Goal: Information Seeking & Learning: Learn about a topic

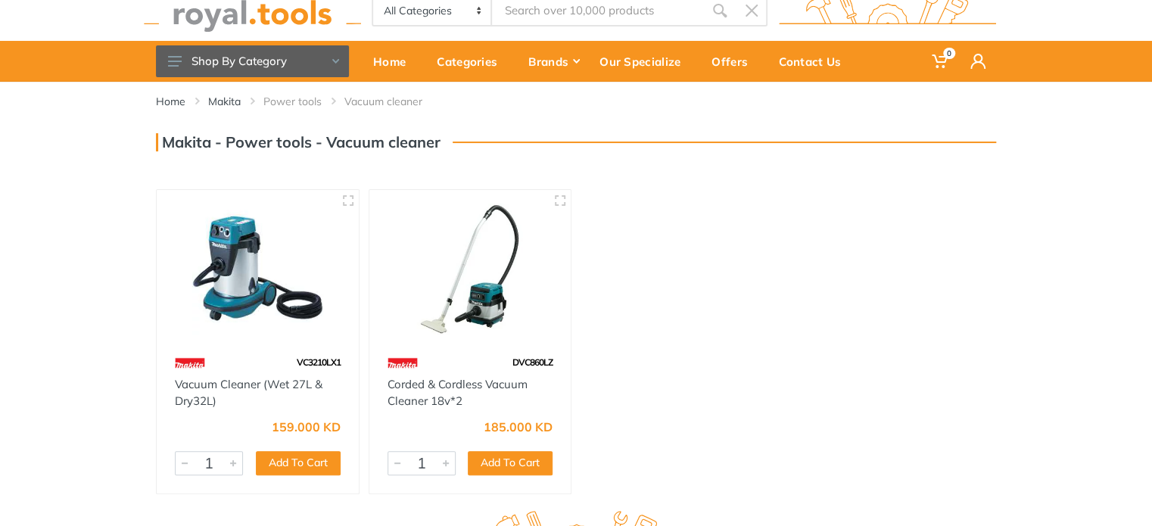
scroll to position [76, 0]
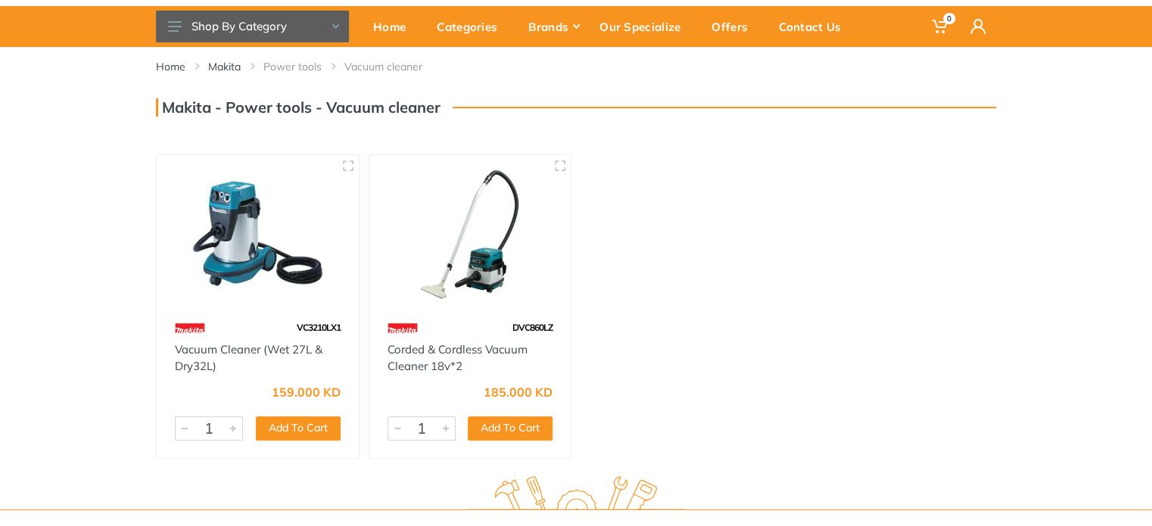
click at [478, 277] on img at bounding box center [470, 234] width 175 height 131
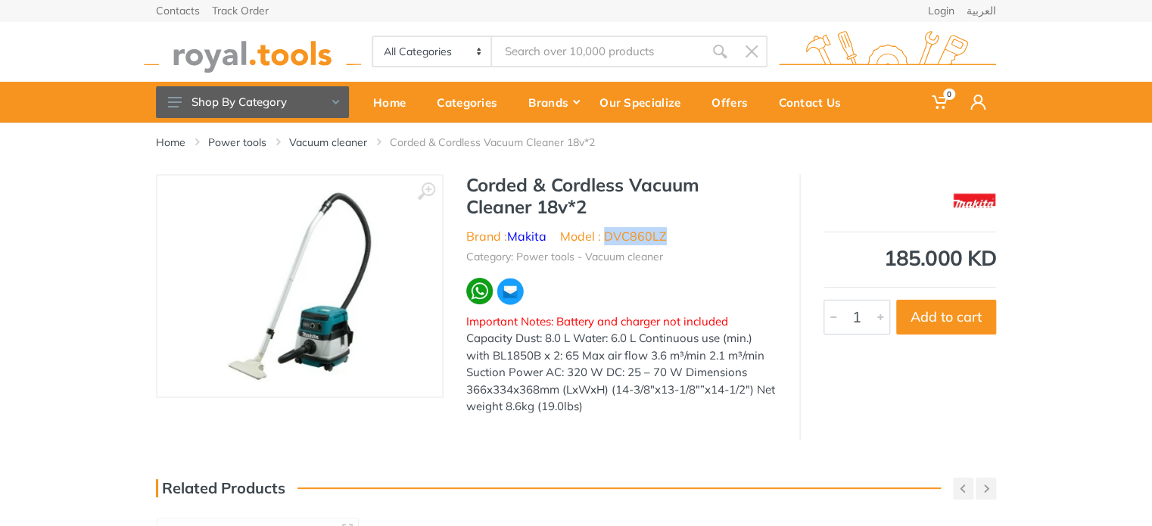
drag, startPoint x: 608, startPoint y: 234, endPoint x: 671, endPoint y: 226, distance: 63.3
click at [671, 227] on ul "Brand : Makita Model : DVC860LZ" at bounding box center [621, 236] width 310 height 18
drag, startPoint x: 609, startPoint y: 235, endPoint x: 684, endPoint y: 235, distance: 75.7
click at [684, 235] on ul "Brand : Makita Model : DVC860LZ" at bounding box center [621, 236] width 310 height 18
copy li "DVC860LZ"
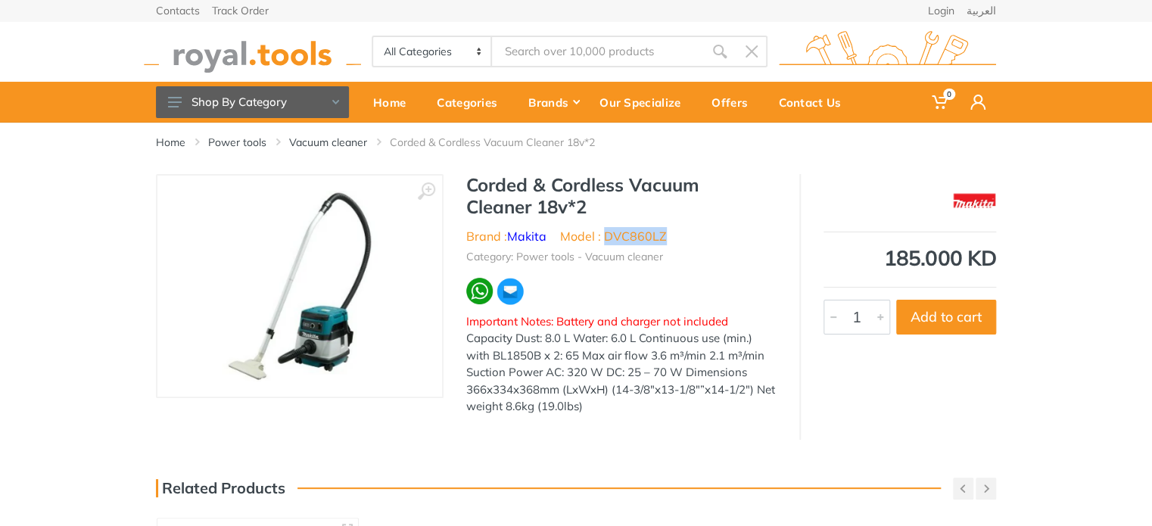
copy li "DVC860LZ"
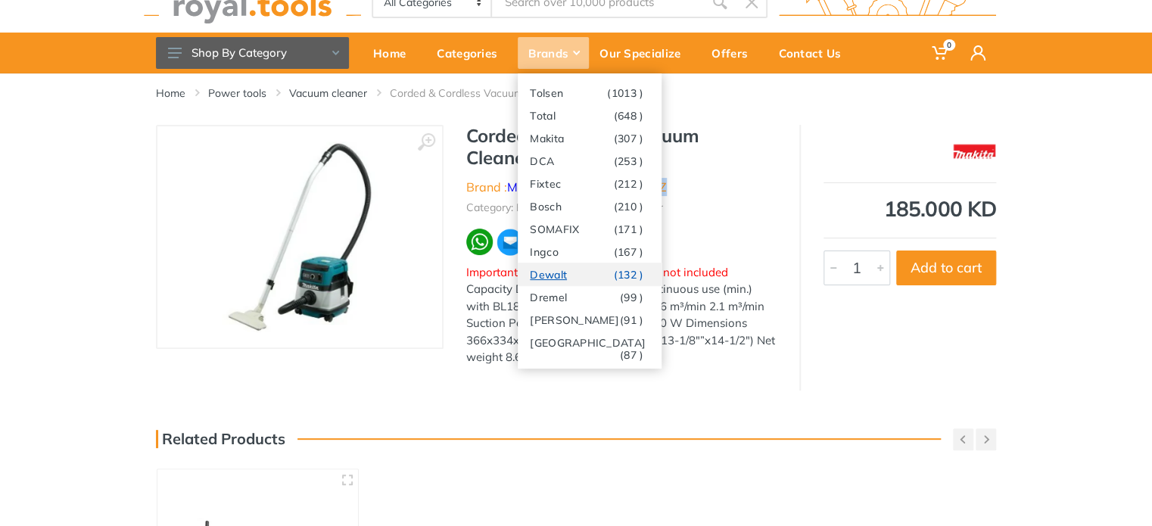
scroll to position [76, 0]
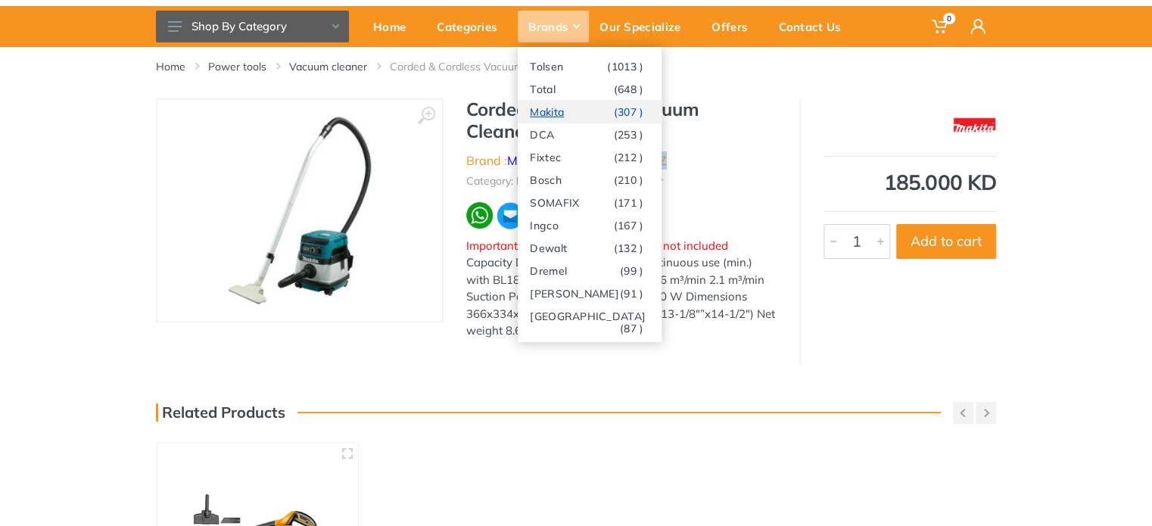
click at [561, 114] on link "Makita (307 )" at bounding box center [590, 111] width 144 height 23
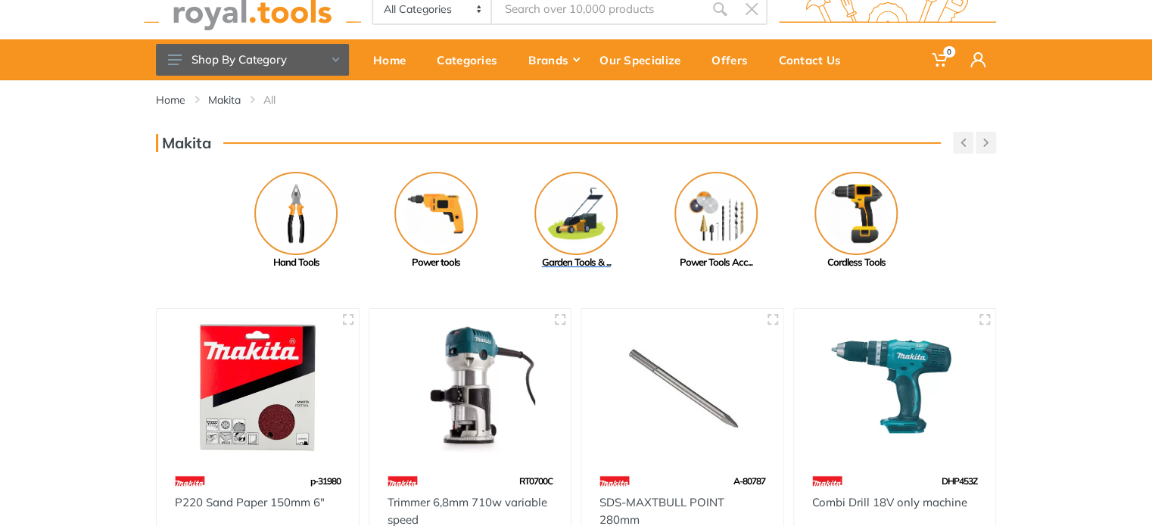
scroll to position [76, 0]
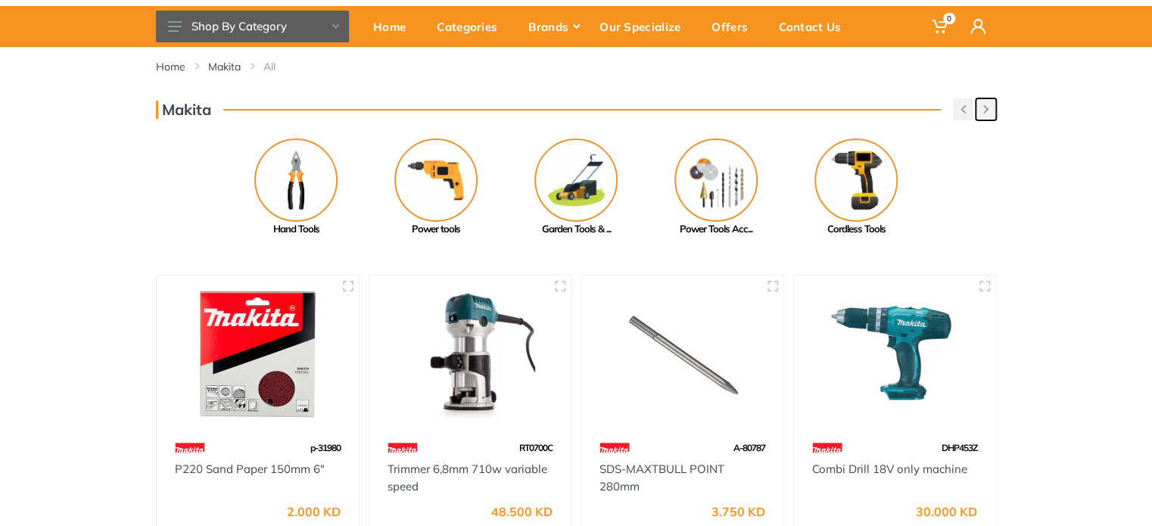
click at [983, 116] on button "button" at bounding box center [986, 109] width 20 height 22
click at [981, 117] on button "button" at bounding box center [986, 109] width 20 height 22
click at [958, 111] on button "button" at bounding box center [963, 109] width 20 height 22
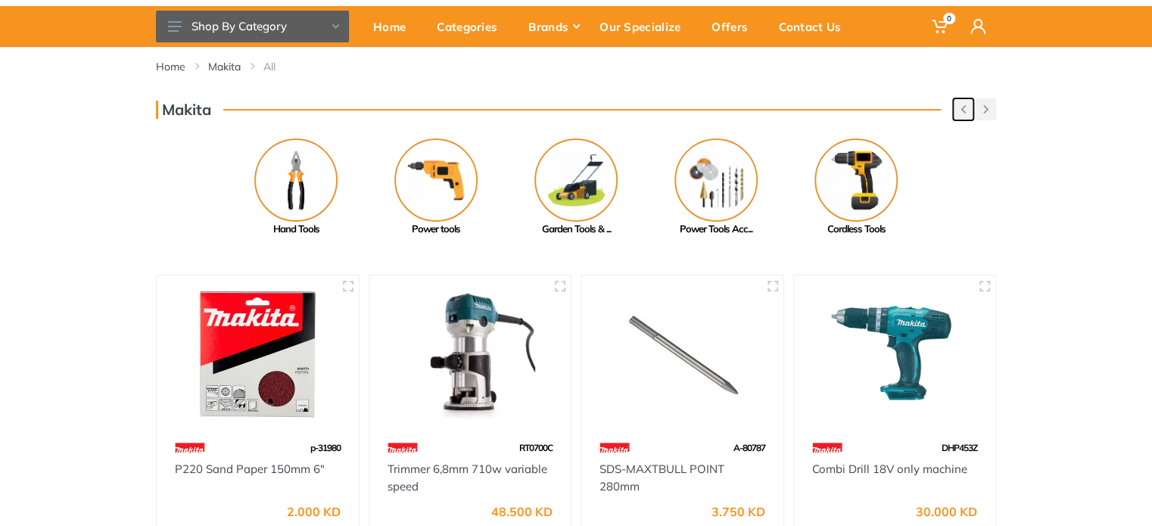
click at [958, 111] on button "button" at bounding box center [963, 109] width 20 height 22
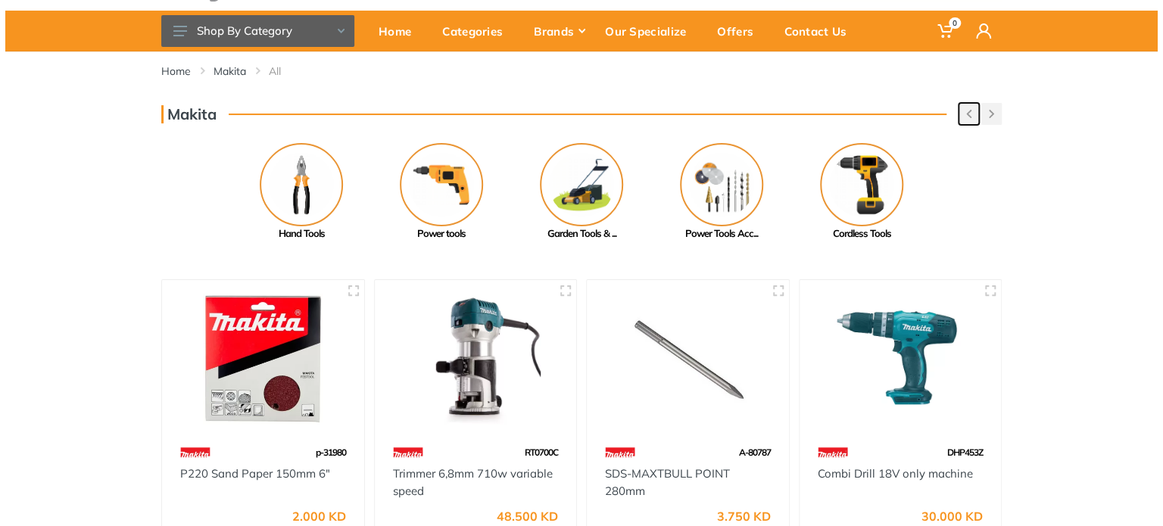
scroll to position [0, 0]
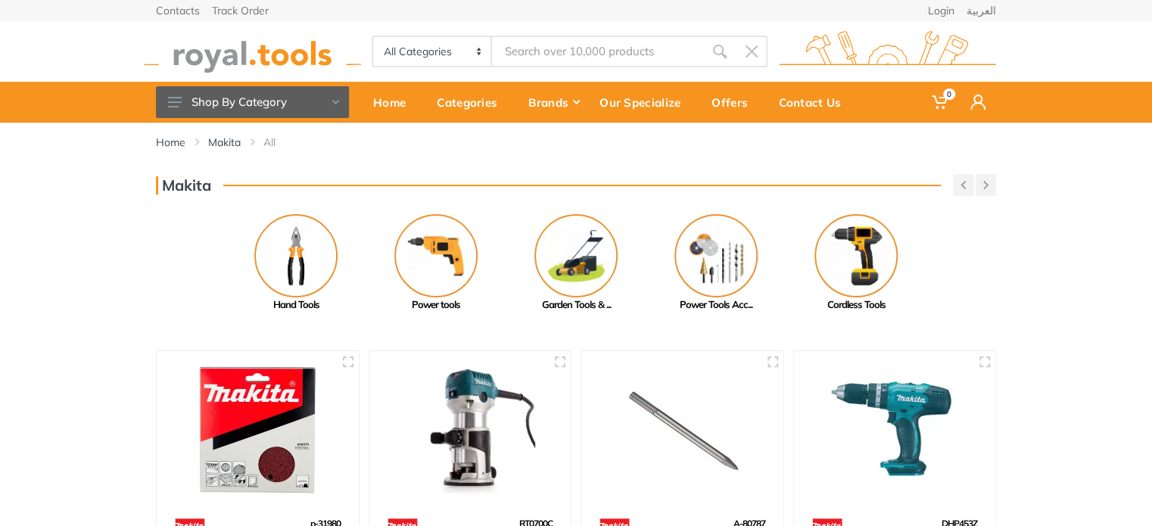
click at [520, 54] on input "Site search" at bounding box center [598, 52] width 212 height 32
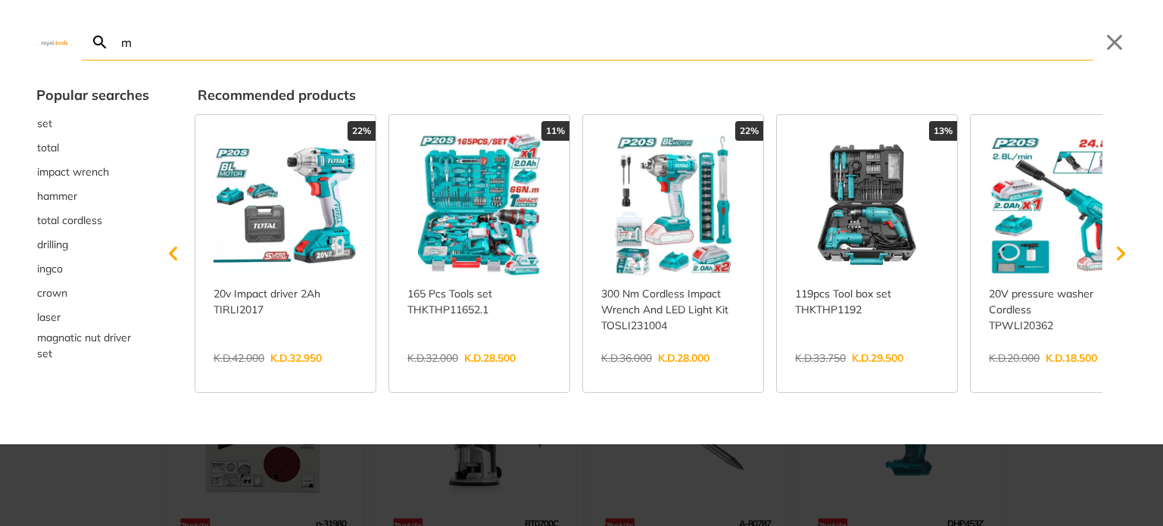
type input "ma"
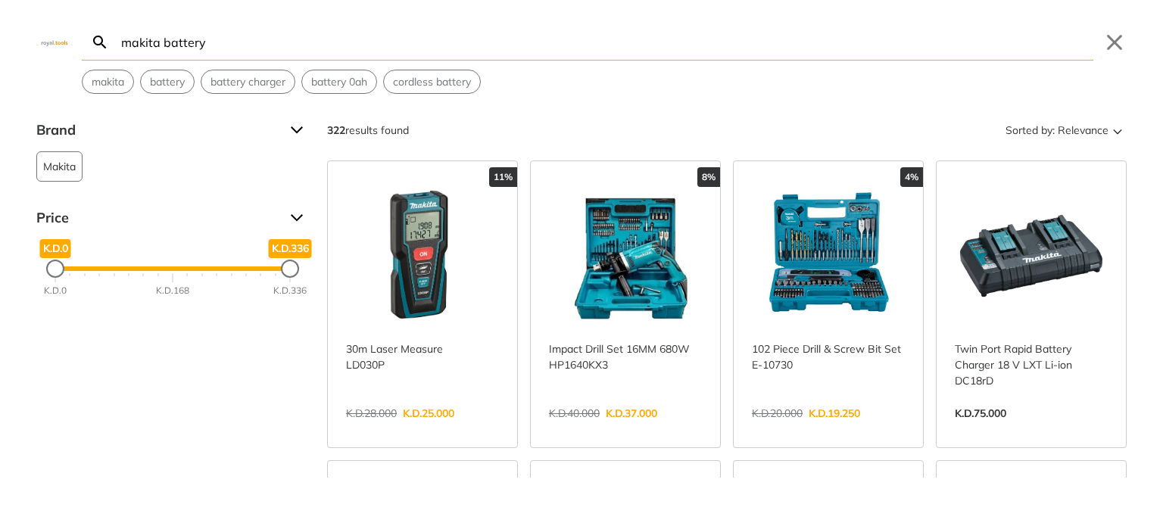
type input "makita battery"
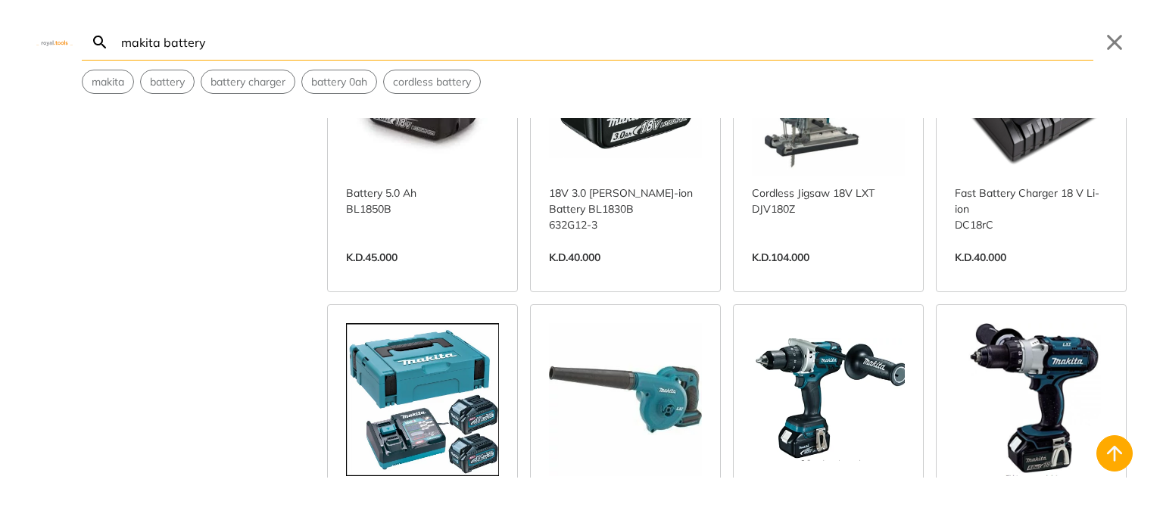
scroll to position [151, 0]
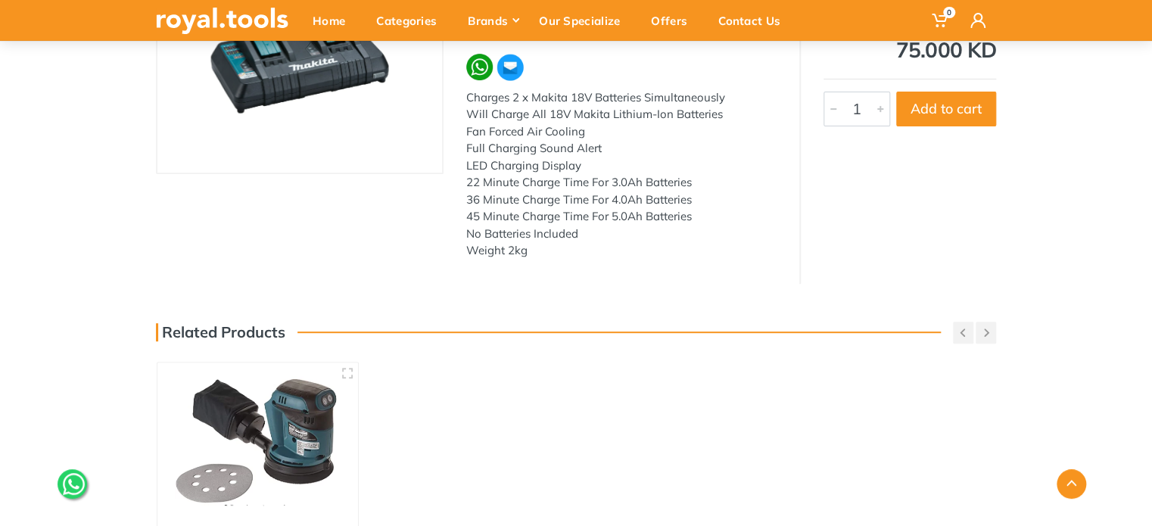
scroll to position [227, 0]
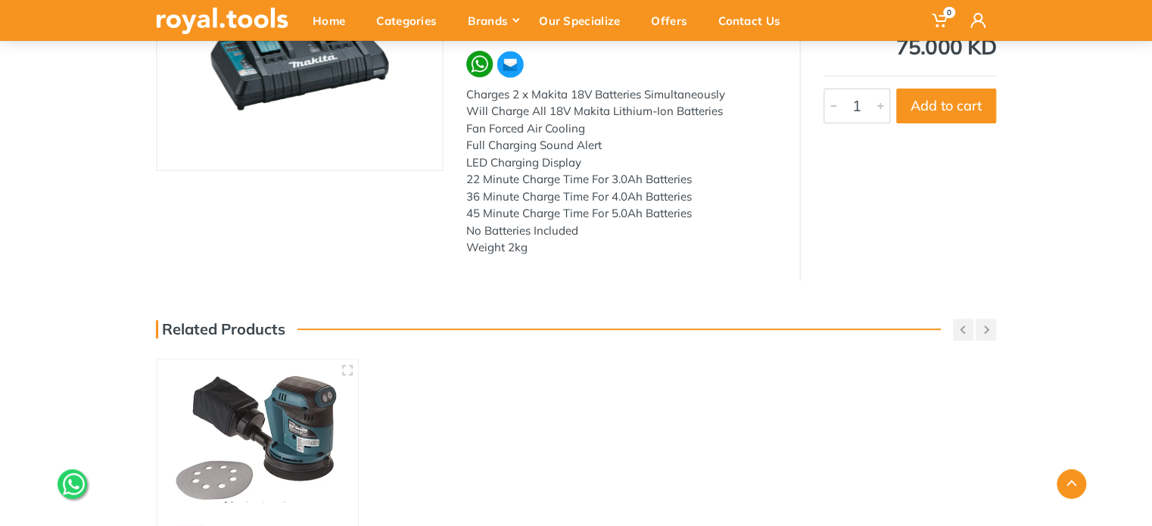
click at [527, 206] on div "Charges 2 x Makita 18V Batteries Simultaneously Will Charge All 18V Makita Lith…" at bounding box center [621, 171] width 310 height 170
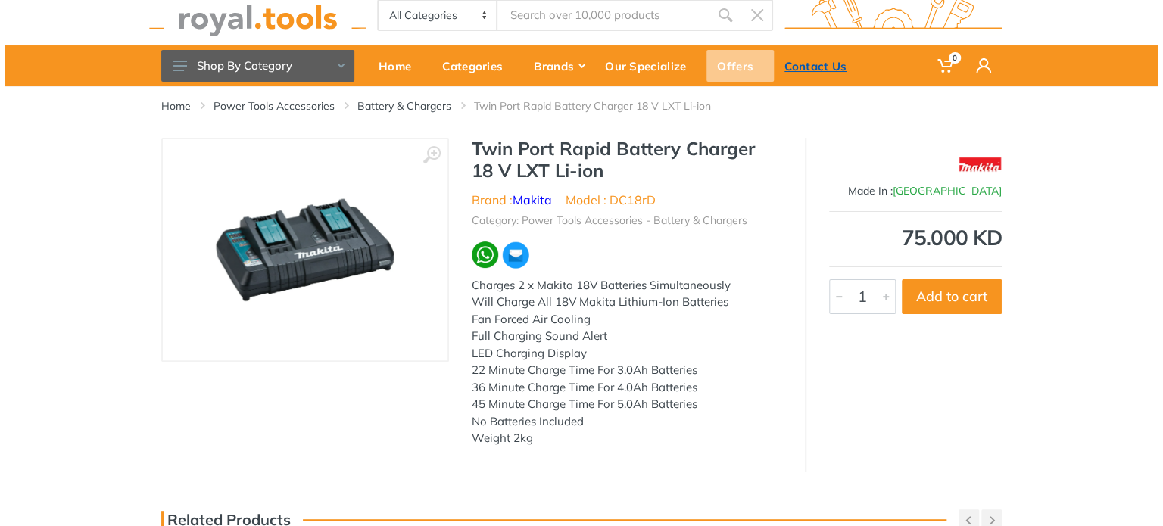
scroll to position [0, 0]
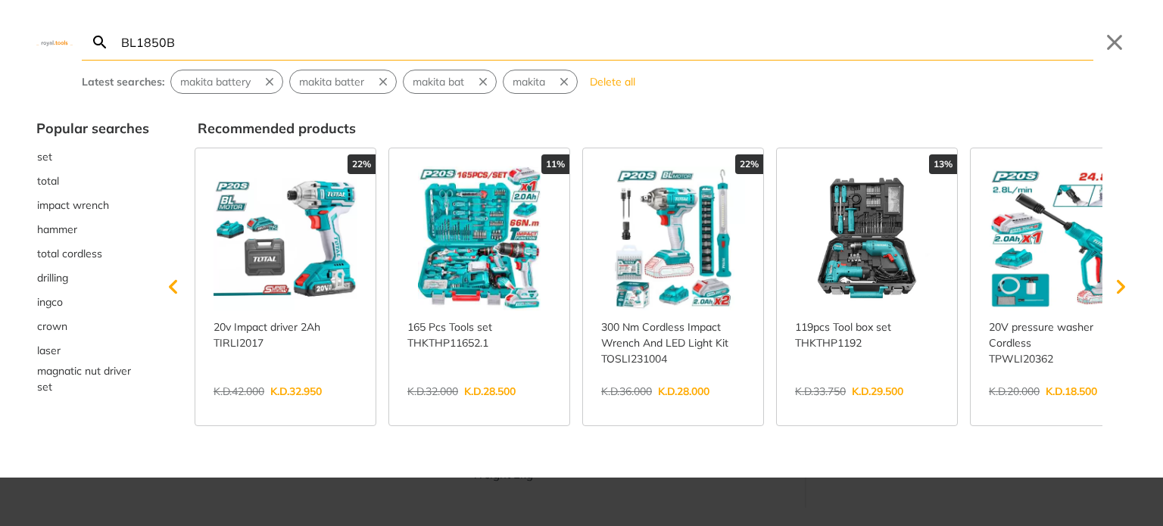
type input "BL1850B"
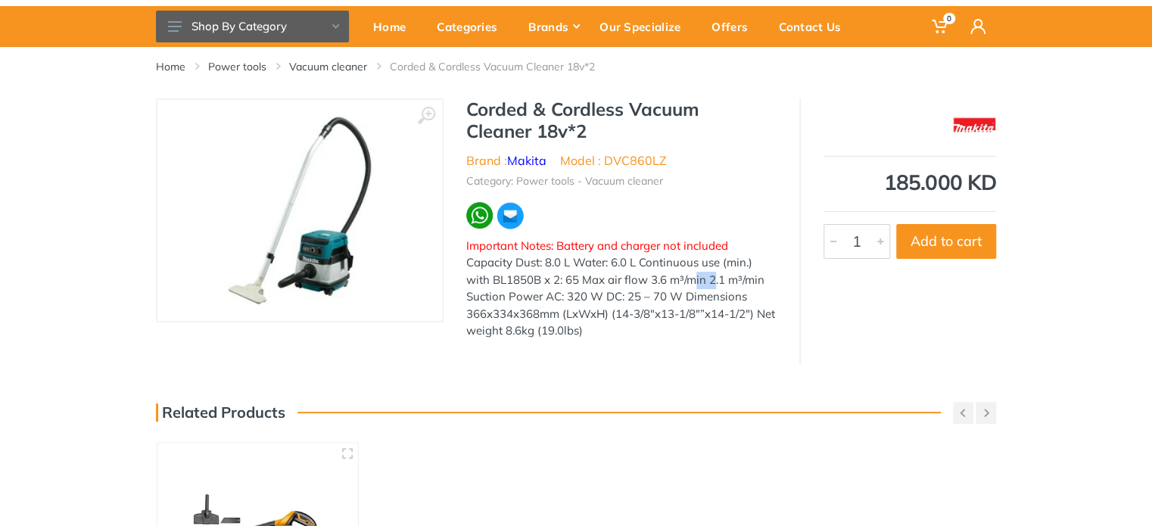
drag, startPoint x: 497, startPoint y: 284, endPoint x: 539, endPoint y: 281, distance: 42.5
click at [539, 281] on div "Important Notes: Battery and charger not included Capacity Dust: 8.0 L Water: 6…" at bounding box center [621, 289] width 310 height 102
click at [485, 267] on div "Important Notes: Battery and charger not included Capacity Dust: 8.0 L Water: 6…" at bounding box center [621, 289] width 310 height 102
drag, startPoint x: 492, startPoint y: 279, endPoint x: 542, endPoint y: 277, distance: 50.0
click at [542, 277] on div "Important Notes: Battery and charger not included Capacity Dust: 8.0 L Water: 6…" at bounding box center [621, 289] width 310 height 102
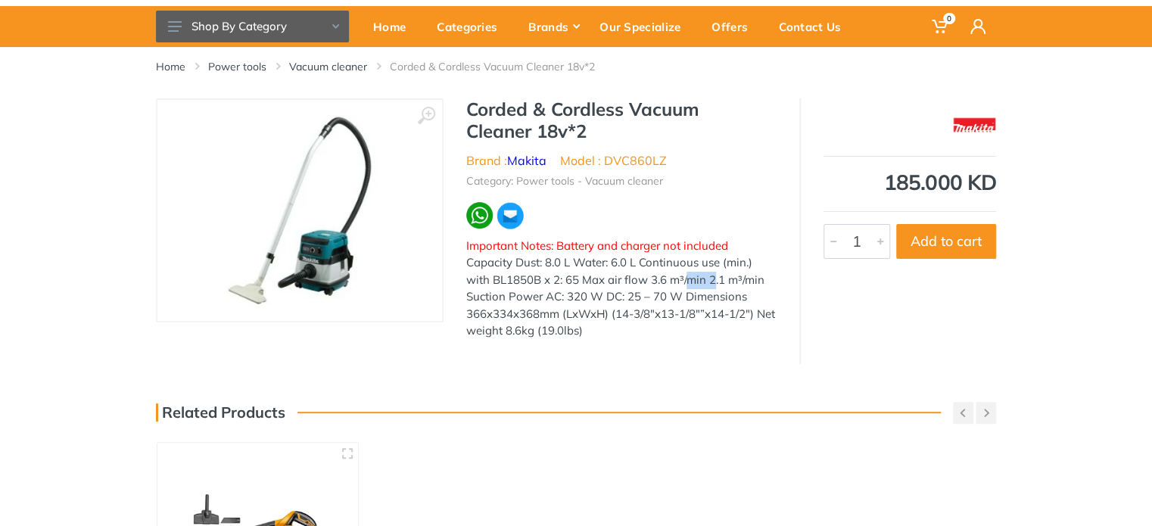
copy div "BL1850B"
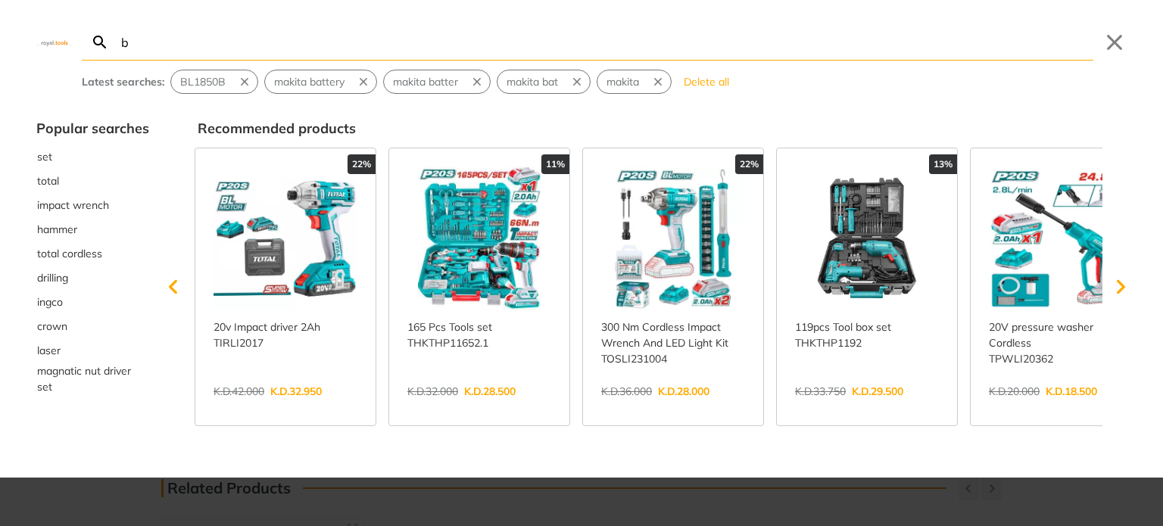
type input "ba"
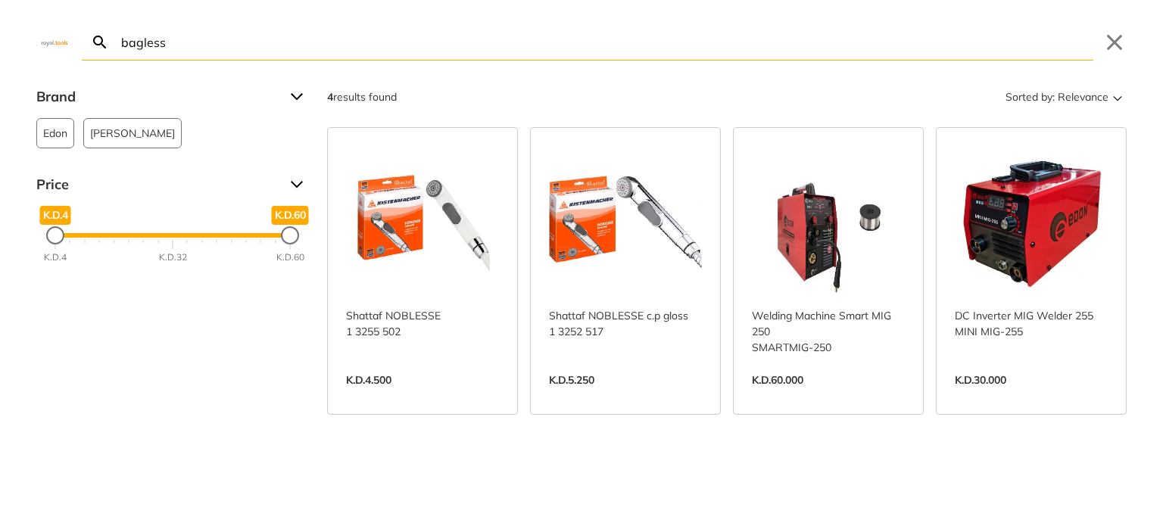
click at [325, 29] on input "bagless" at bounding box center [605, 42] width 975 height 36
type input "bagless"
click at [1114, 26] on div "bagless Search Submit Close" at bounding box center [581, 30] width 1163 height 61
click at [1115, 41] on button "Close" at bounding box center [1114, 42] width 24 height 24
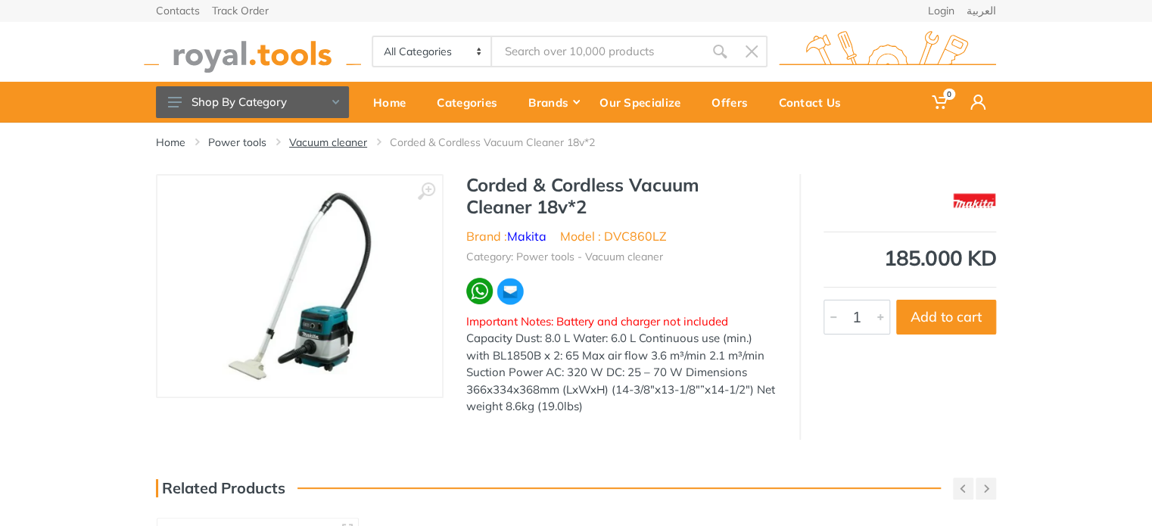
click at [338, 145] on link "Vacuum cleaner" at bounding box center [328, 142] width 78 height 15
